Goal: Task Accomplishment & Management: Manage account settings

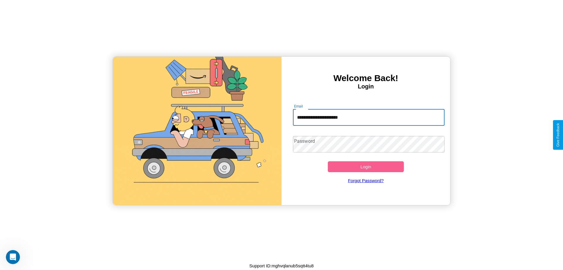
type input "**********"
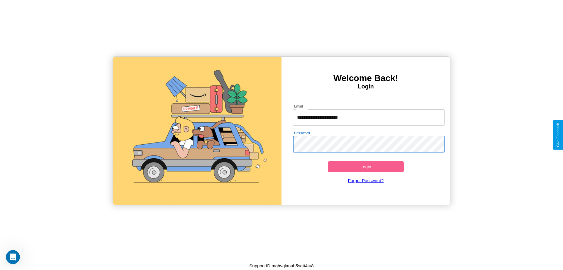
click at [366, 166] on button "Login" at bounding box center [366, 166] width 76 height 11
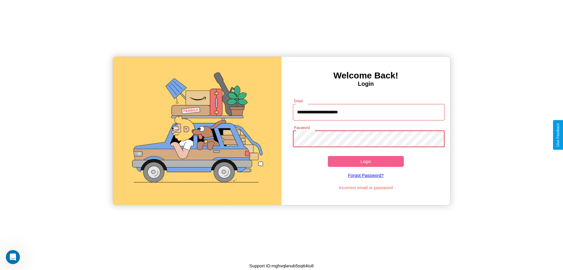
click at [366, 161] on button "Login" at bounding box center [366, 161] width 76 height 11
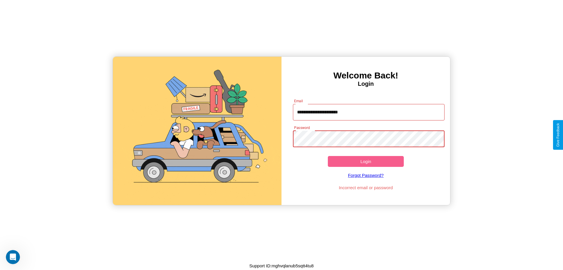
click at [366, 161] on button "Login" at bounding box center [366, 161] width 76 height 11
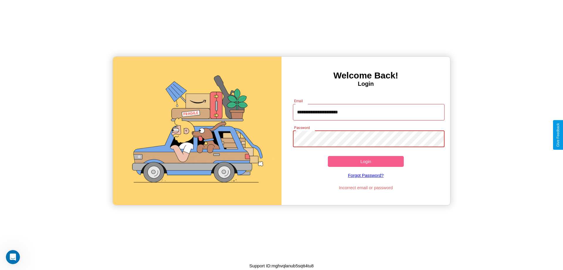
click at [366, 161] on button "Login" at bounding box center [366, 161] width 76 height 11
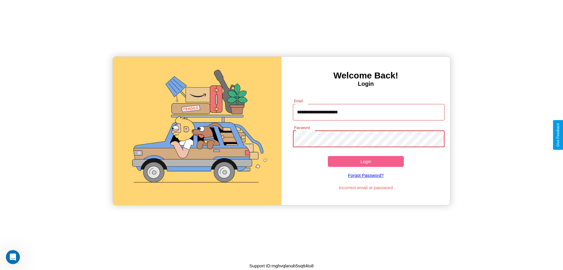
click at [366, 161] on button "Login" at bounding box center [366, 161] width 76 height 11
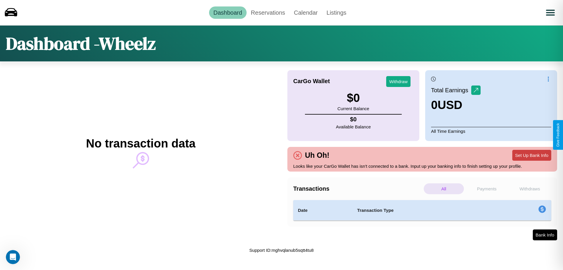
click at [532, 155] on button "Set Up Bank Info" at bounding box center [532, 155] width 39 height 11
